Goal: Task Accomplishment & Management: Use online tool/utility

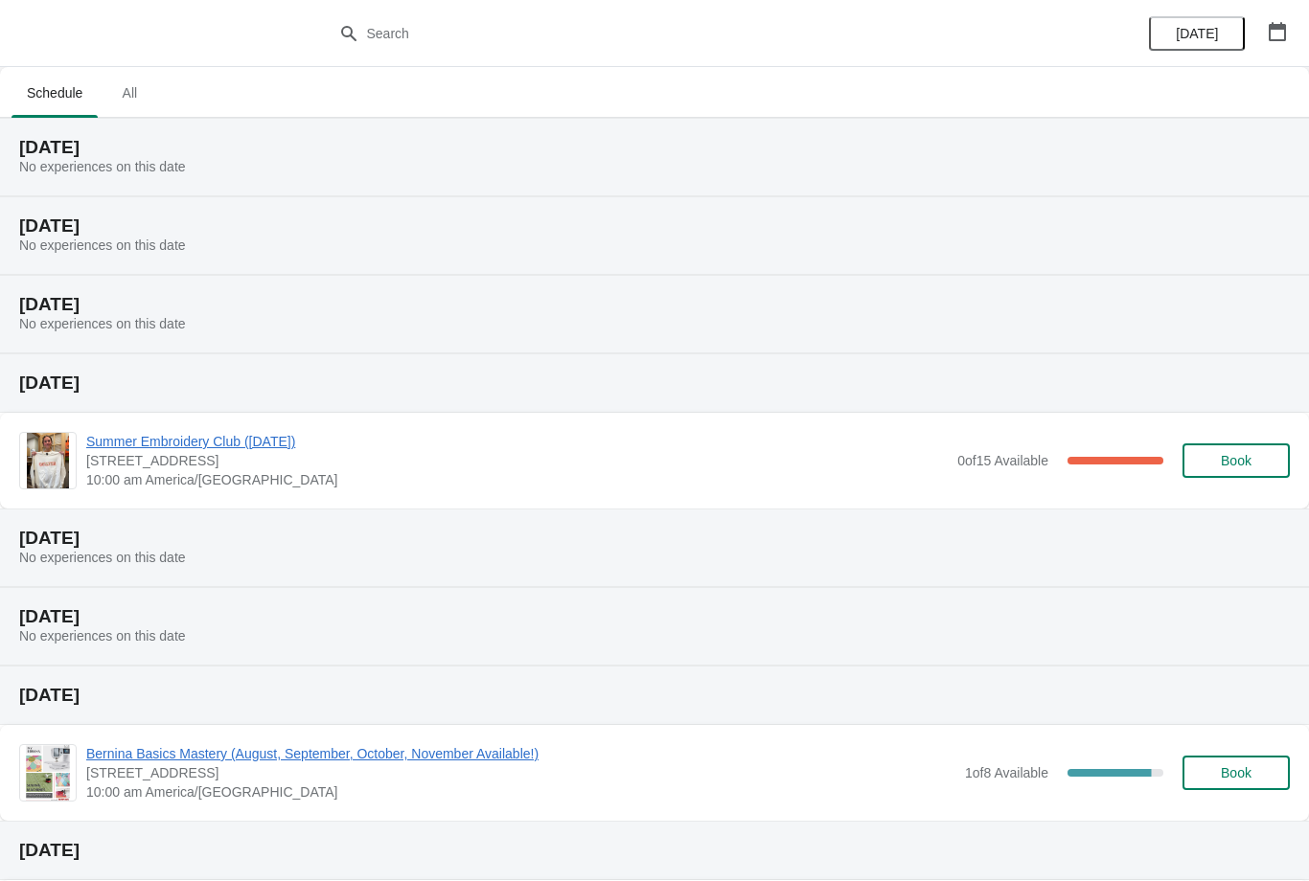
click at [1275, 23] on icon "button" at bounding box center [1277, 31] width 19 height 19
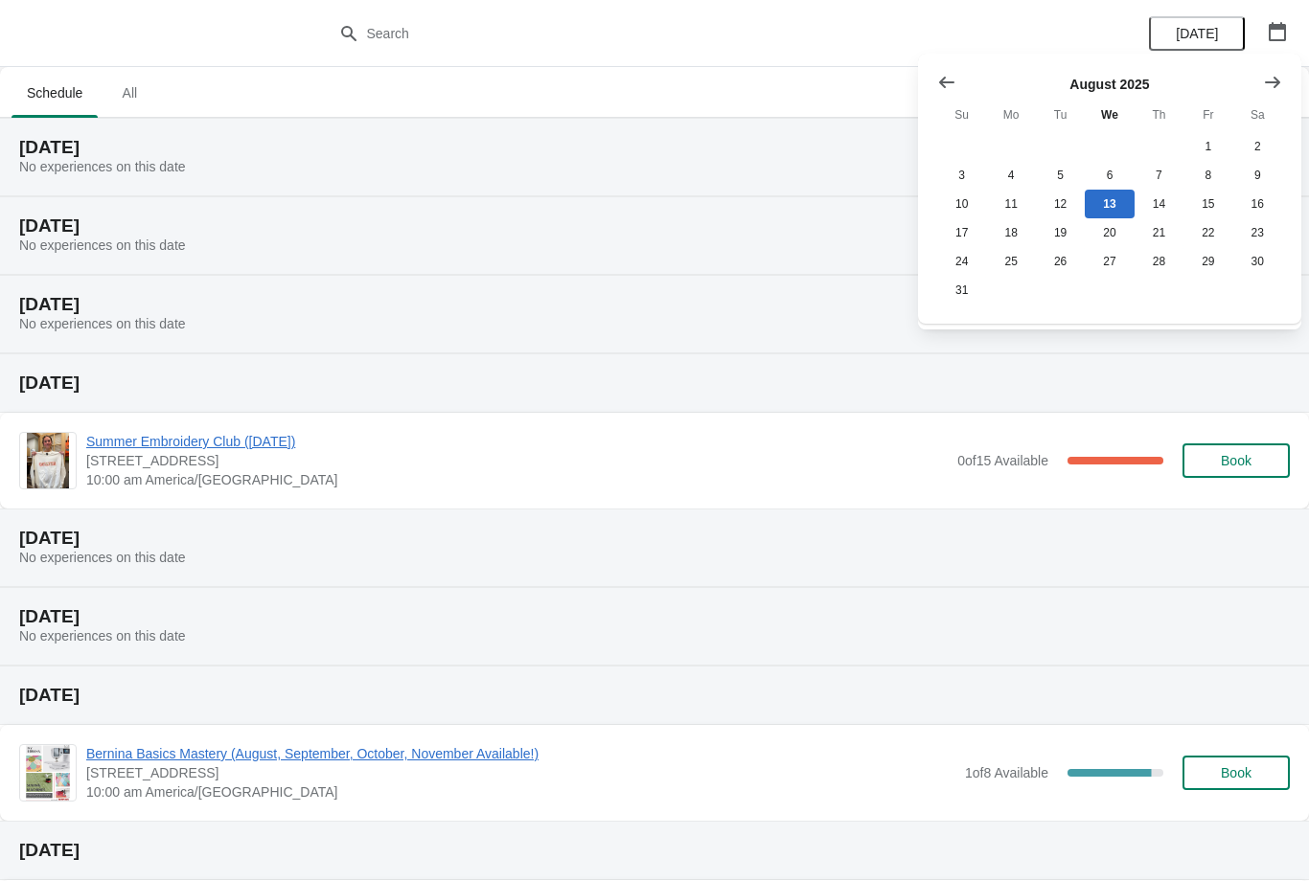
click at [1286, 83] on button "Show next month, September 2025" at bounding box center [1272, 82] width 34 height 34
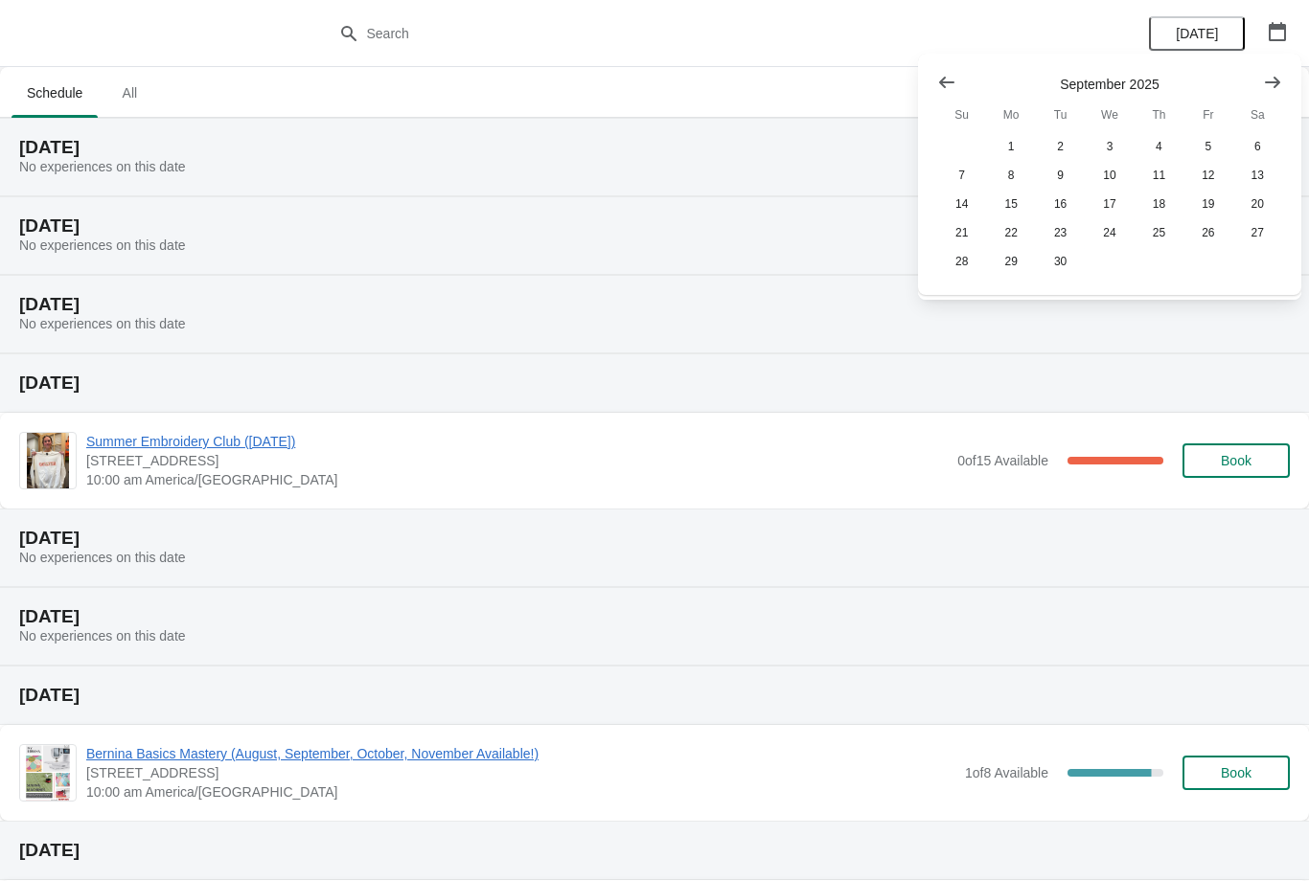
click at [1285, 79] on button "Show next month, October 2025" at bounding box center [1272, 82] width 34 height 34
click at [1018, 173] on button "6" at bounding box center [1010, 175] width 49 height 29
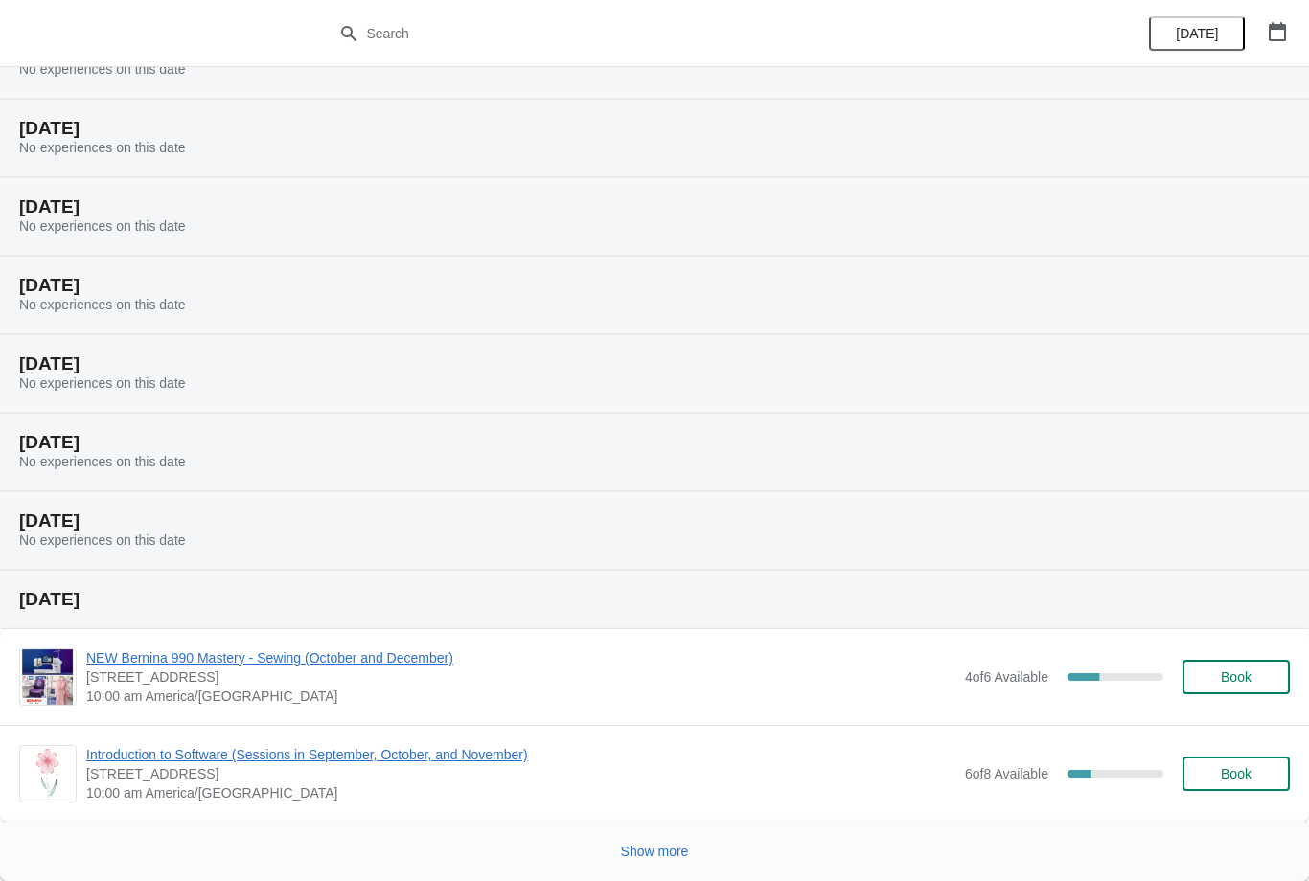
scroll to position [98, 0]
click at [659, 846] on span "Show more" at bounding box center [655, 851] width 68 height 15
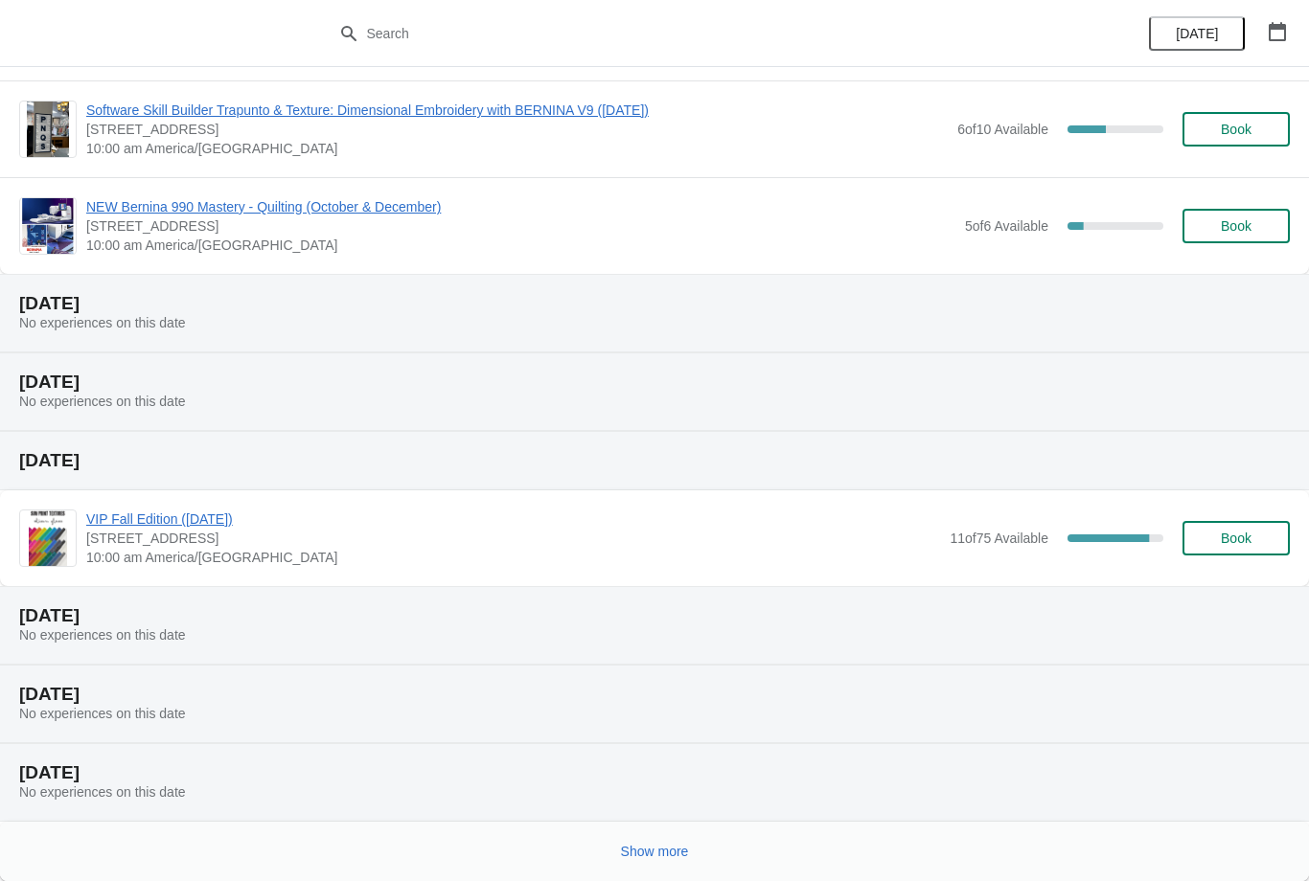
scroll to position [1343, 0]
click at [655, 852] on span "Show more" at bounding box center [655, 851] width 68 height 15
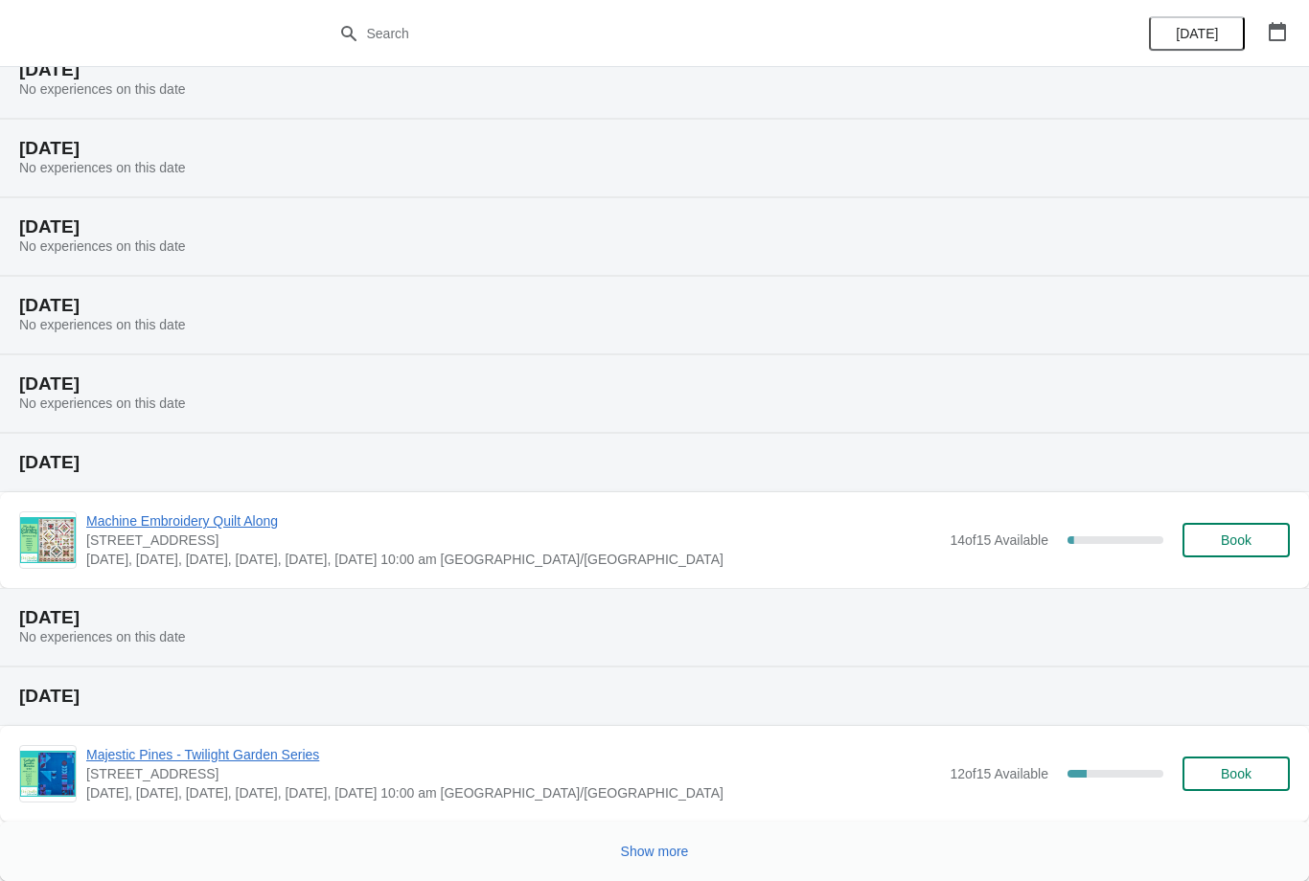
scroll to position [2125, 0]
click at [663, 850] on span "Show more" at bounding box center [655, 851] width 68 height 15
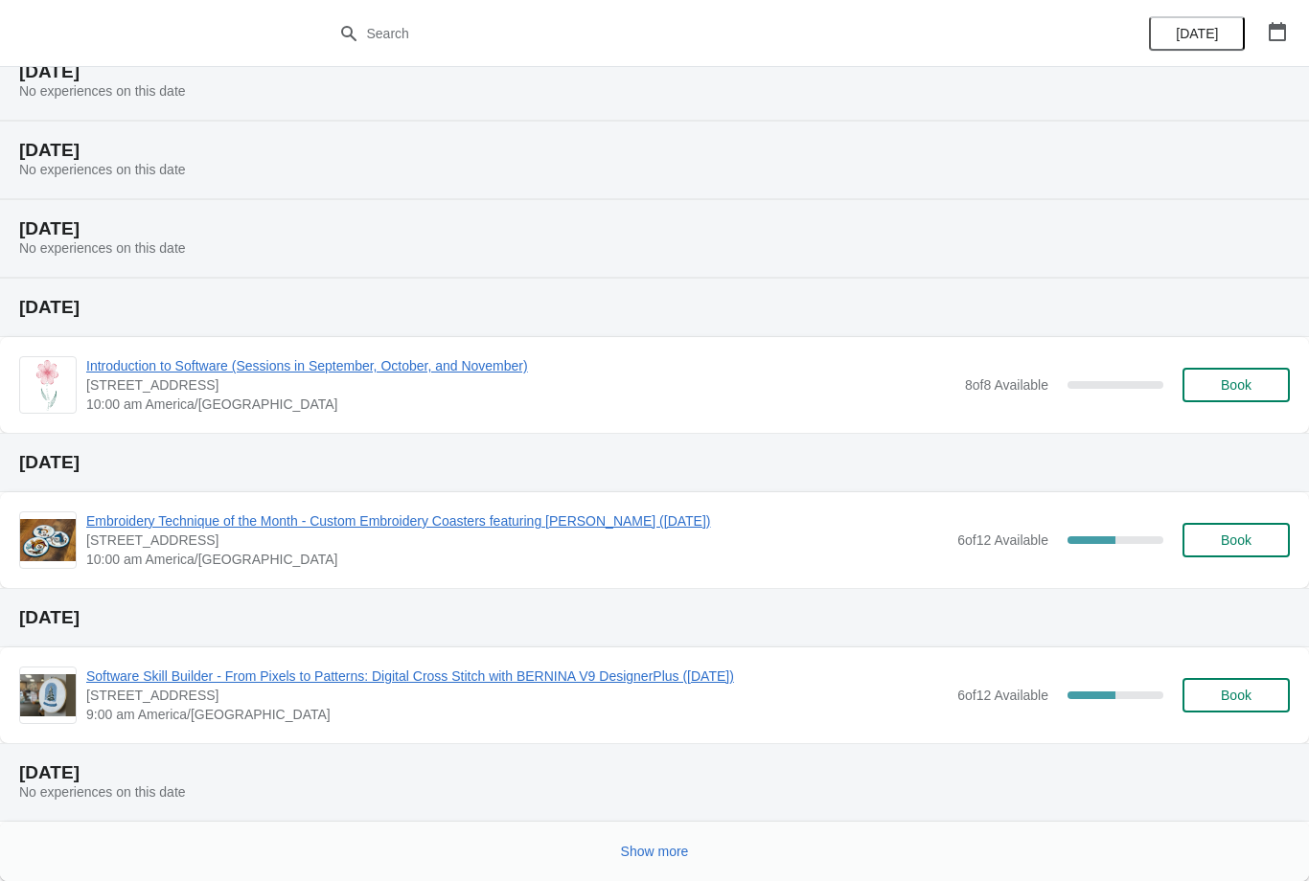
scroll to position [2983, 0]
click at [679, 856] on span "Show more" at bounding box center [655, 851] width 68 height 15
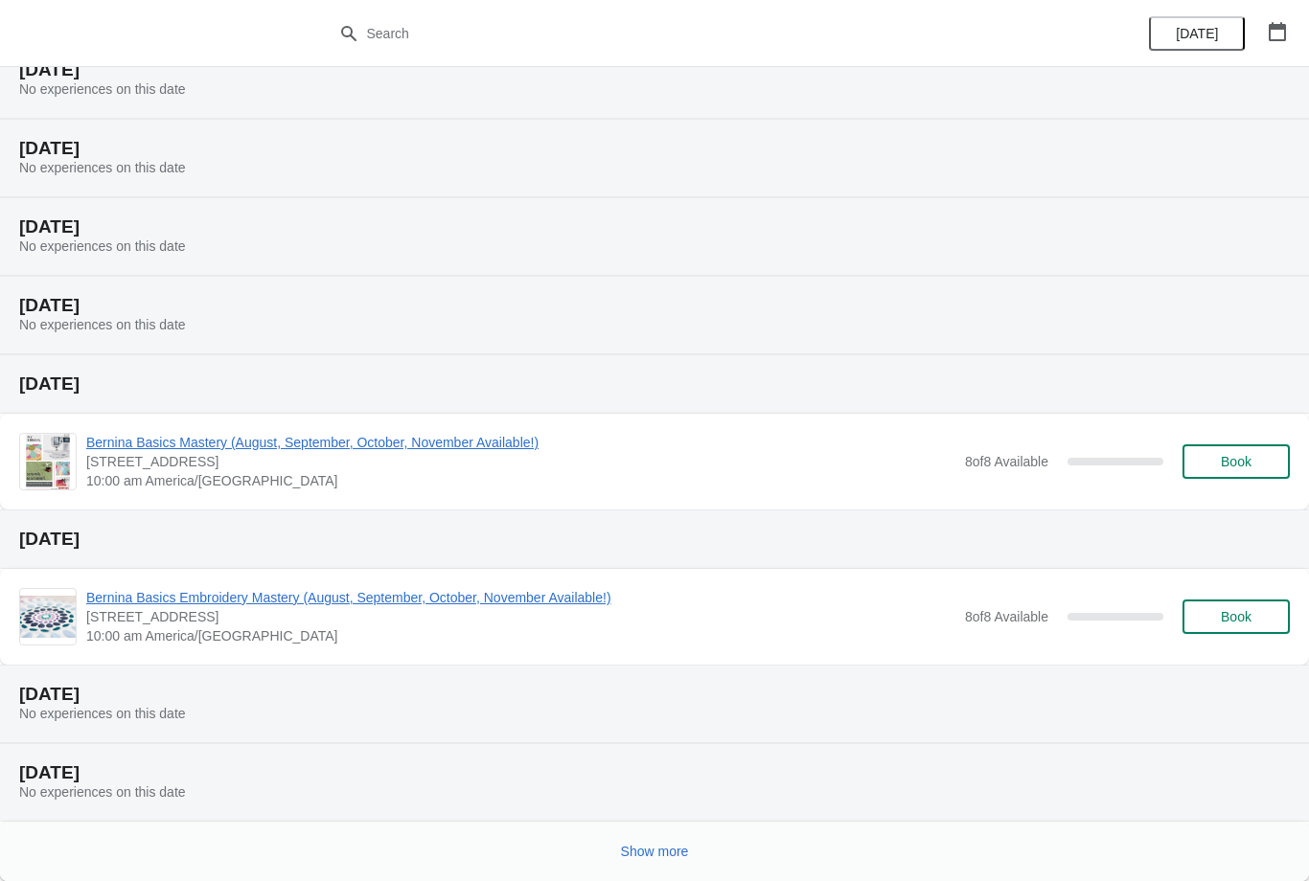
scroll to position [3765, 0]
click at [673, 844] on span "Show more" at bounding box center [655, 851] width 68 height 15
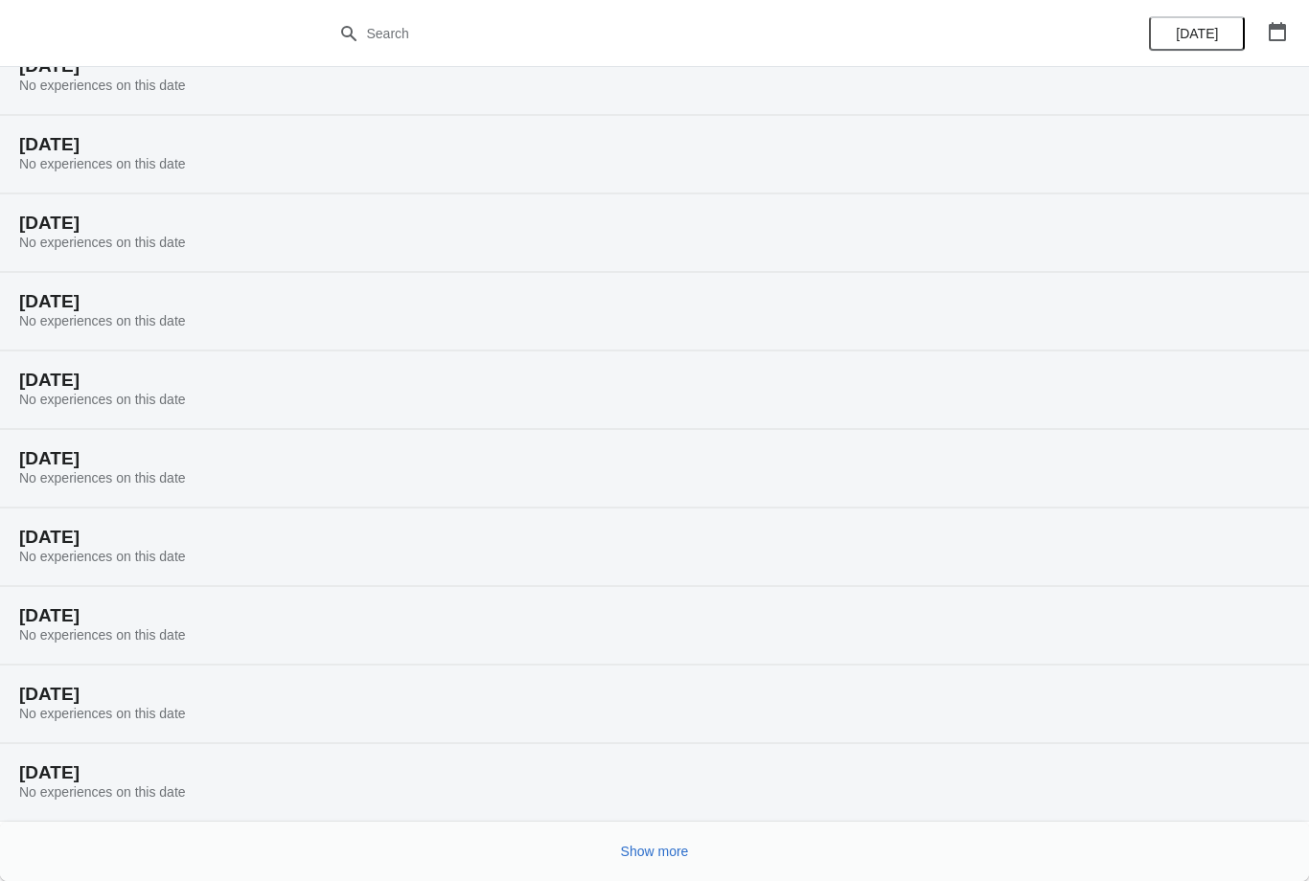
scroll to position [4394, 0]
click at [658, 852] on span "Show more" at bounding box center [655, 851] width 68 height 15
click at [1280, 41] on button "button" at bounding box center [1277, 31] width 34 height 34
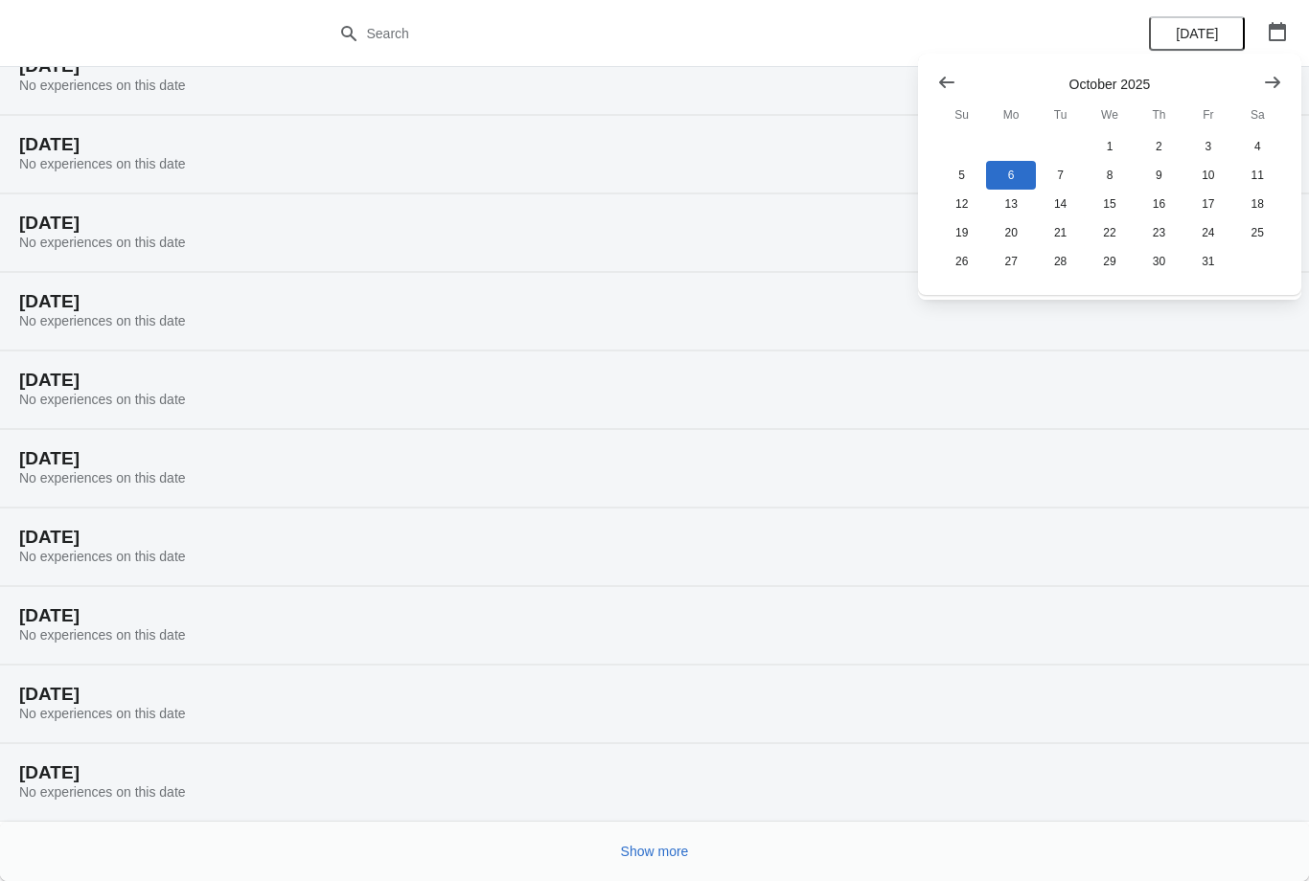
click at [953, 76] on icon "Show previous month, September 2025" at bounding box center [946, 82] width 19 height 19
click at [949, 74] on icon "Show previous month, August 2025" at bounding box center [946, 82] width 19 height 19
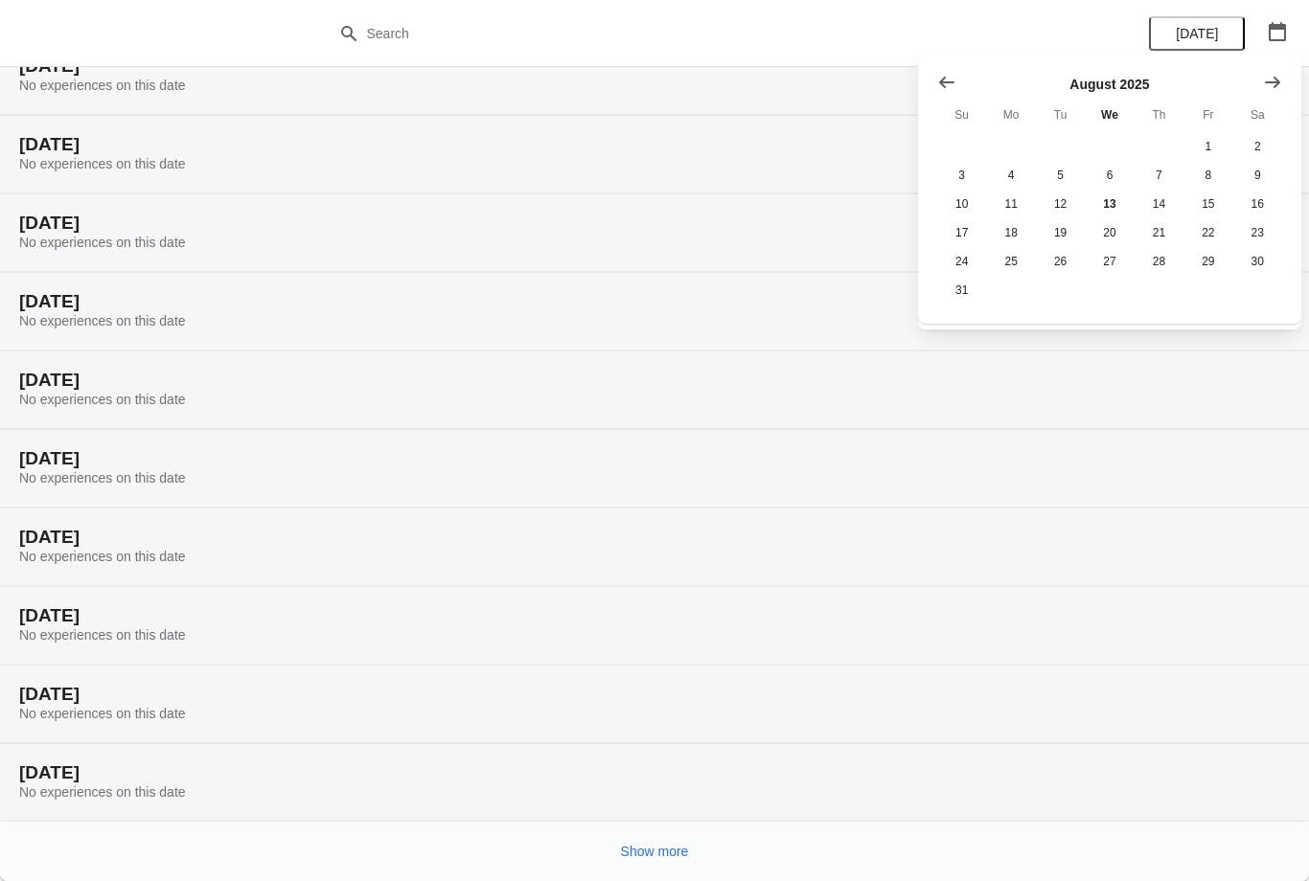
click at [1280, 82] on icon "Show next month, September 2025" at bounding box center [1272, 82] width 19 height 19
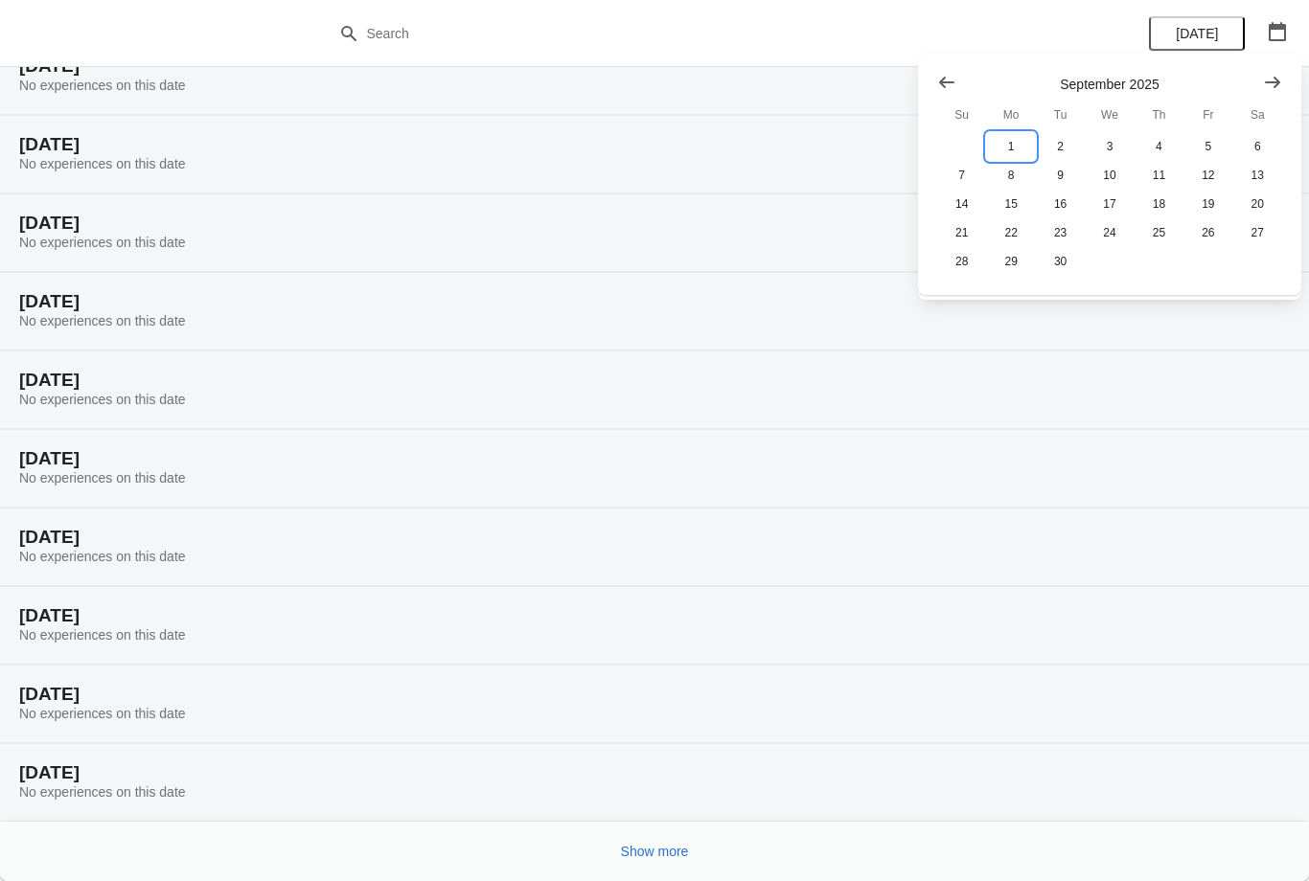
click at [1023, 138] on button "1" at bounding box center [1010, 146] width 49 height 29
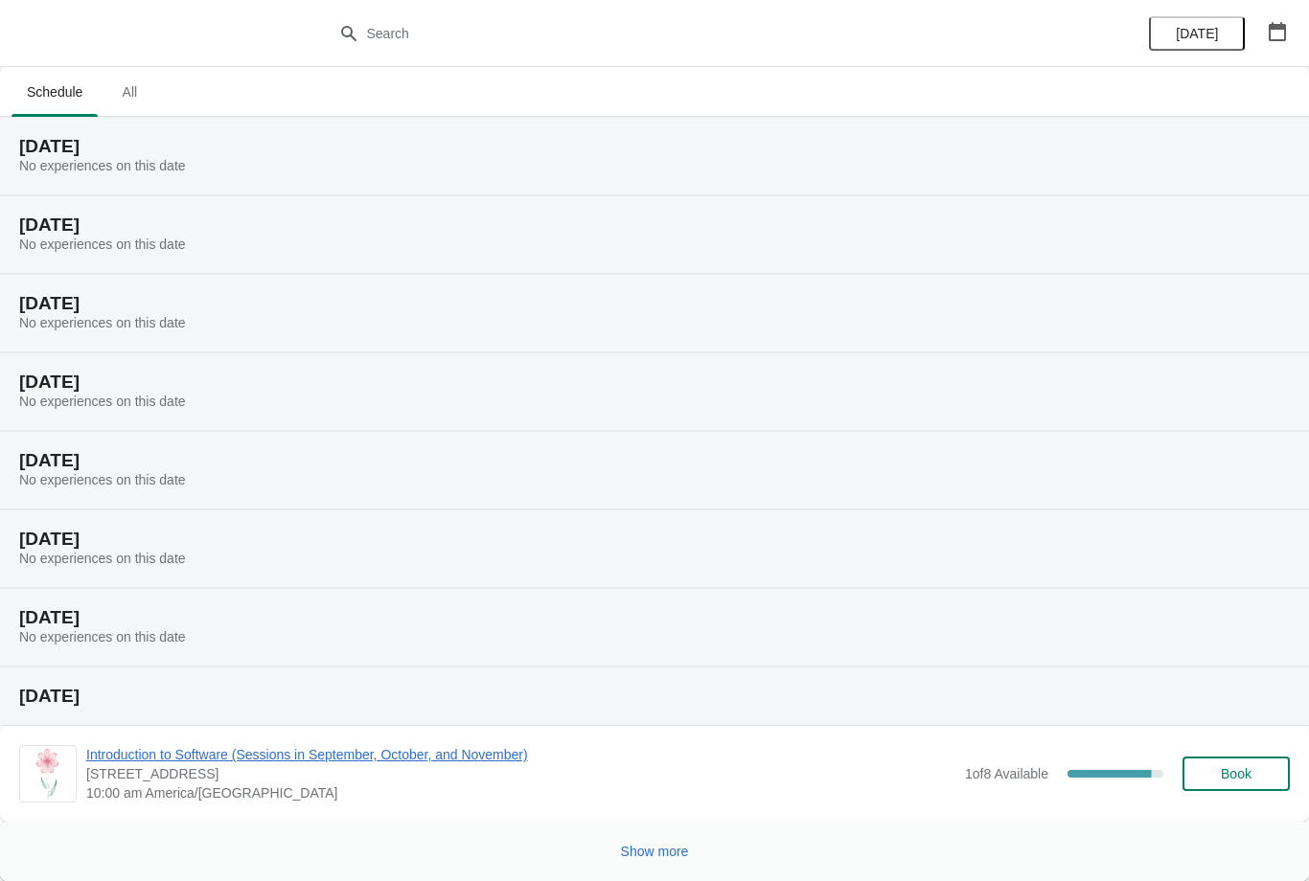
scroll to position [1, 0]
click at [648, 846] on span "Show more" at bounding box center [655, 851] width 68 height 15
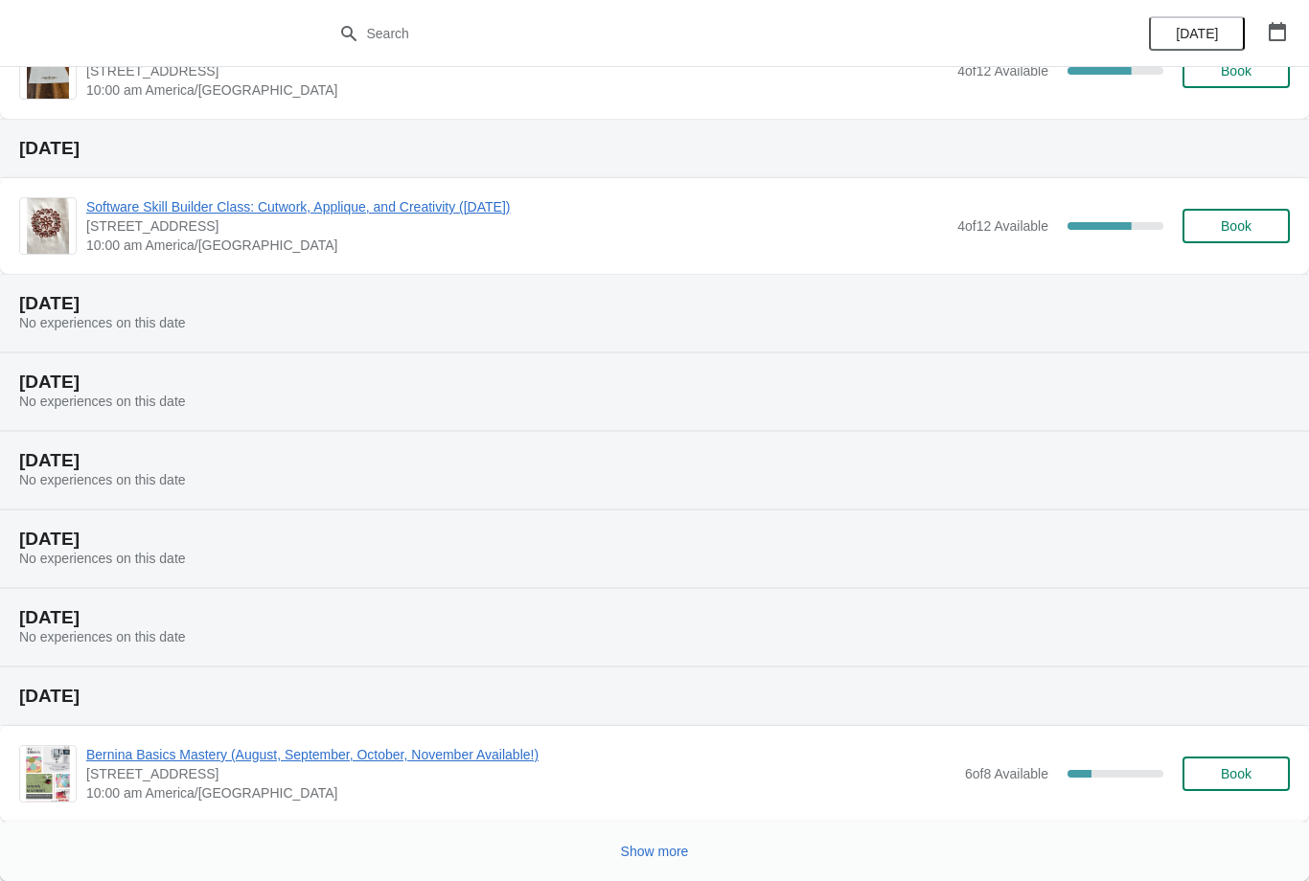
scroll to position [859, 0]
click at [664, 847] on span "Show more" at bounding box center [655, 851] width 68 height 15
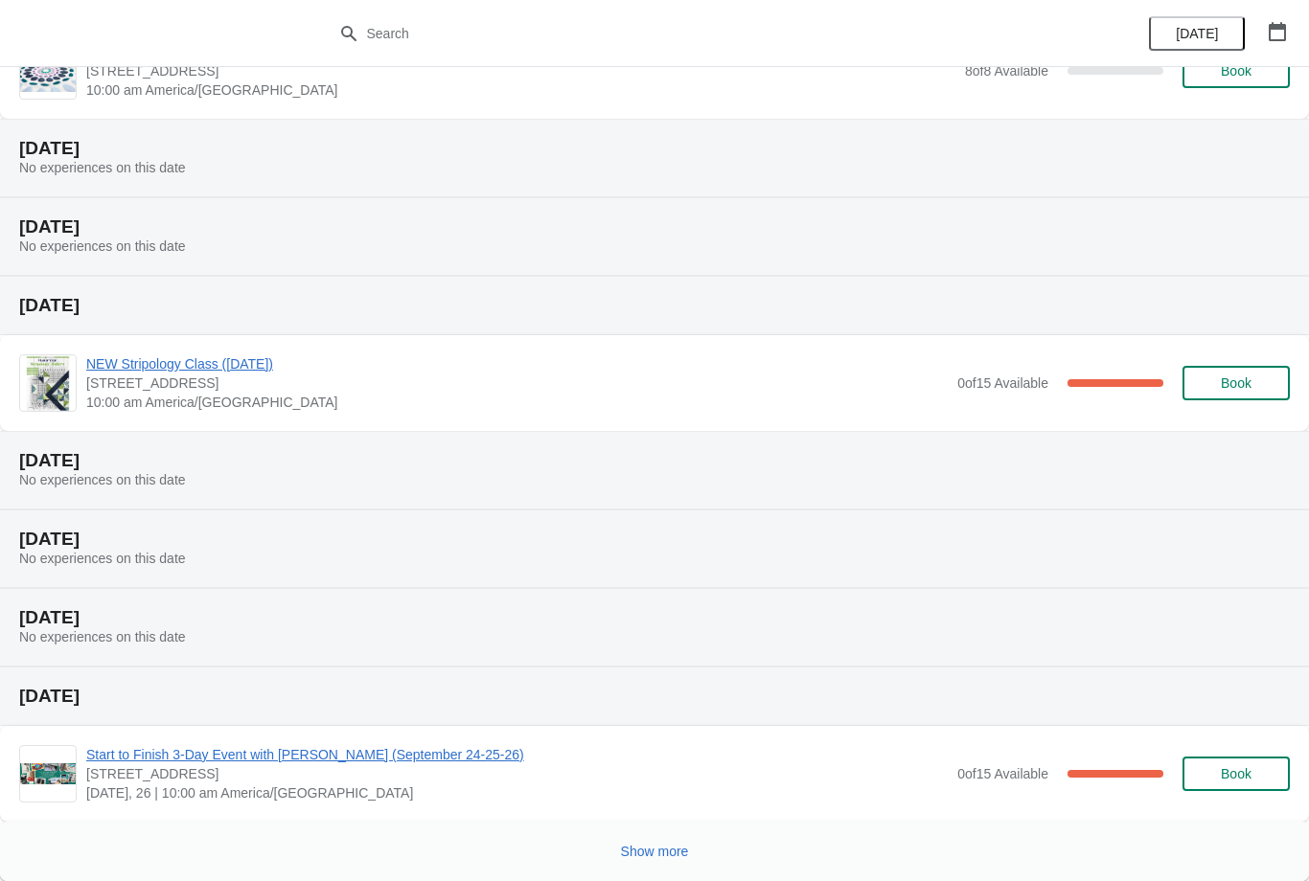
scroll to position [1718, 0]
click at [659, 845] on span "Show more" at bounding box center [655, 851] width 68 height 15
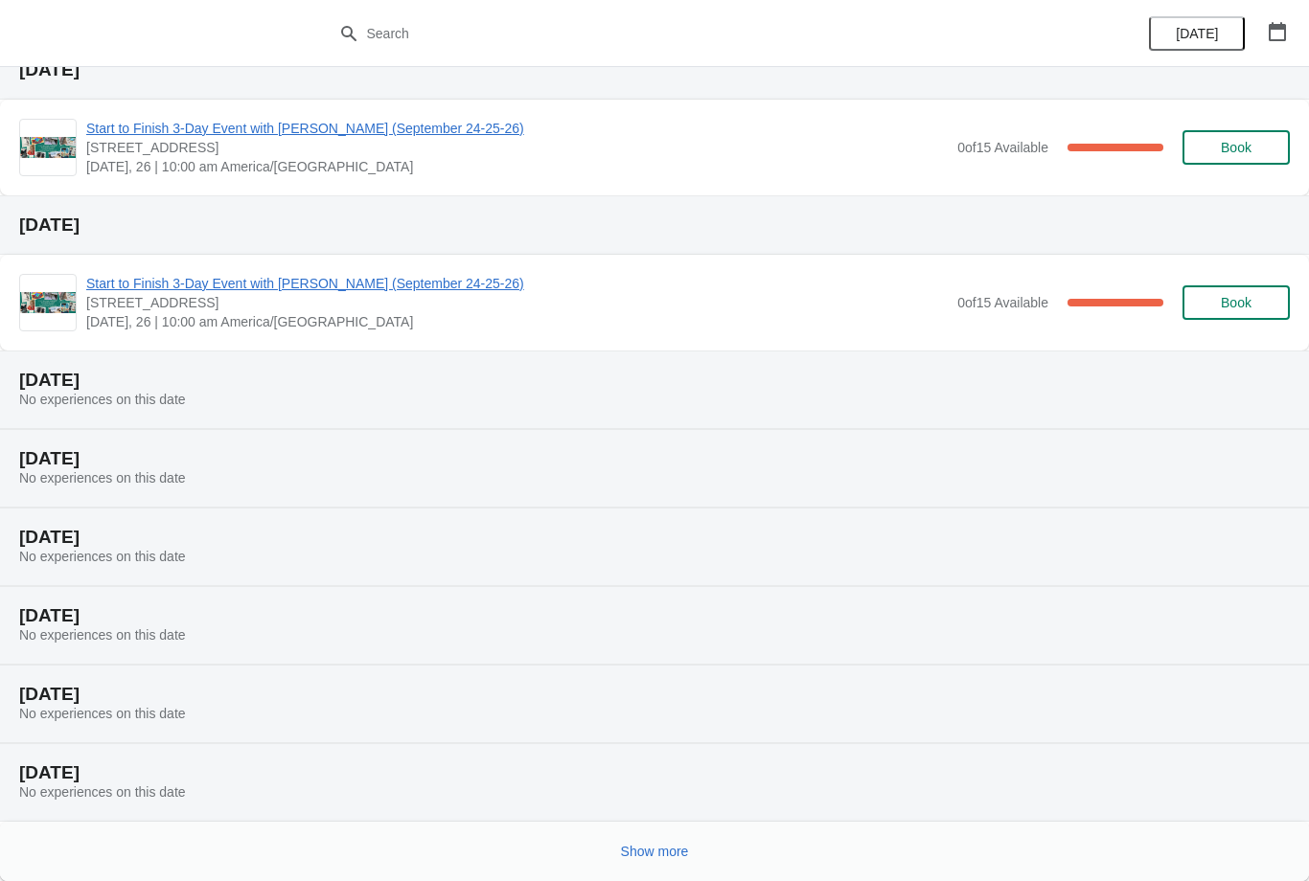
scroll to position [2500, 0]
